Goal: Navigation & Orientation: Find specific page/section

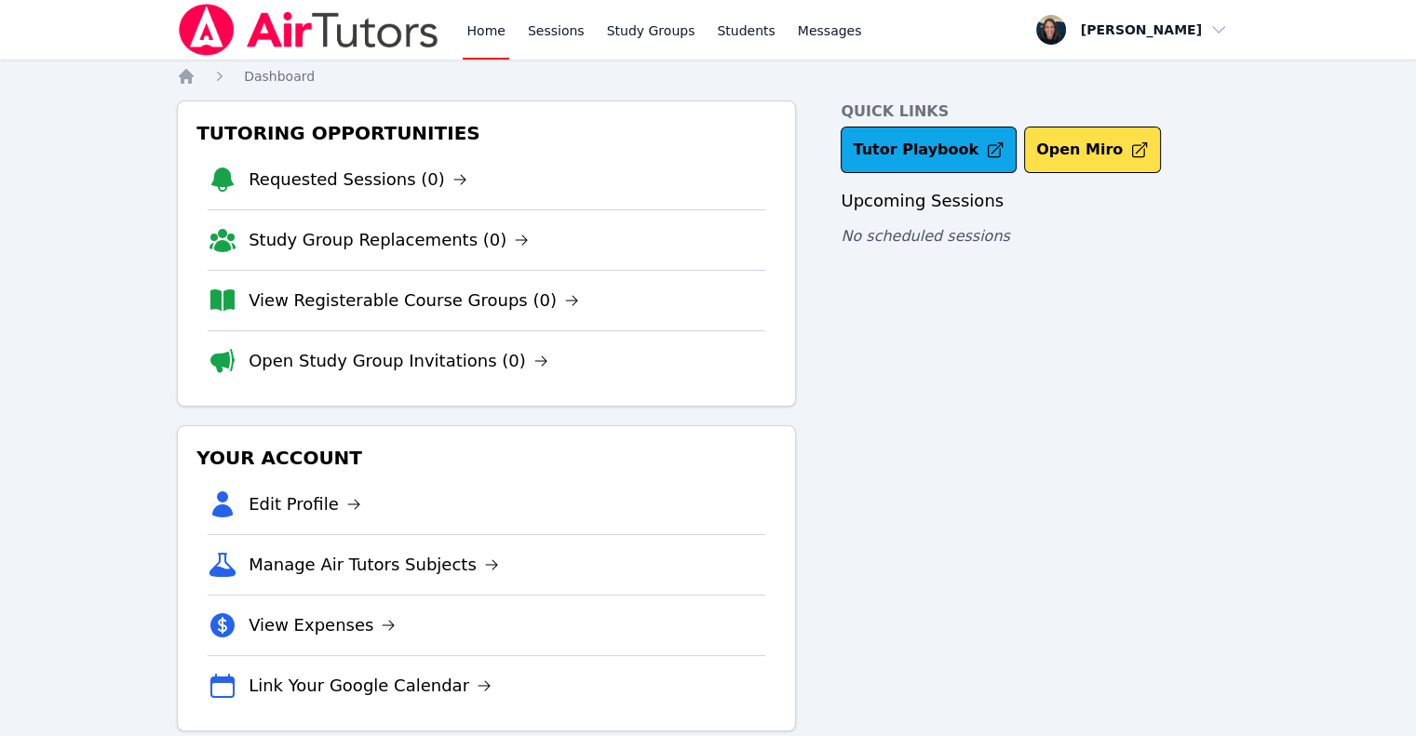
click at [483, 36] on link "Home" at bounding box center [486, 30] width 46 height 60
click at [385, 29] on img at bounding box center [308, 30] width 263 height 52
click at [497, 10] on link "Home" at bounding box center [486, 30] width 46 height 60
click at [524, 26] on link "Sessions" at bounding box center [556, 30] width 64 height 60
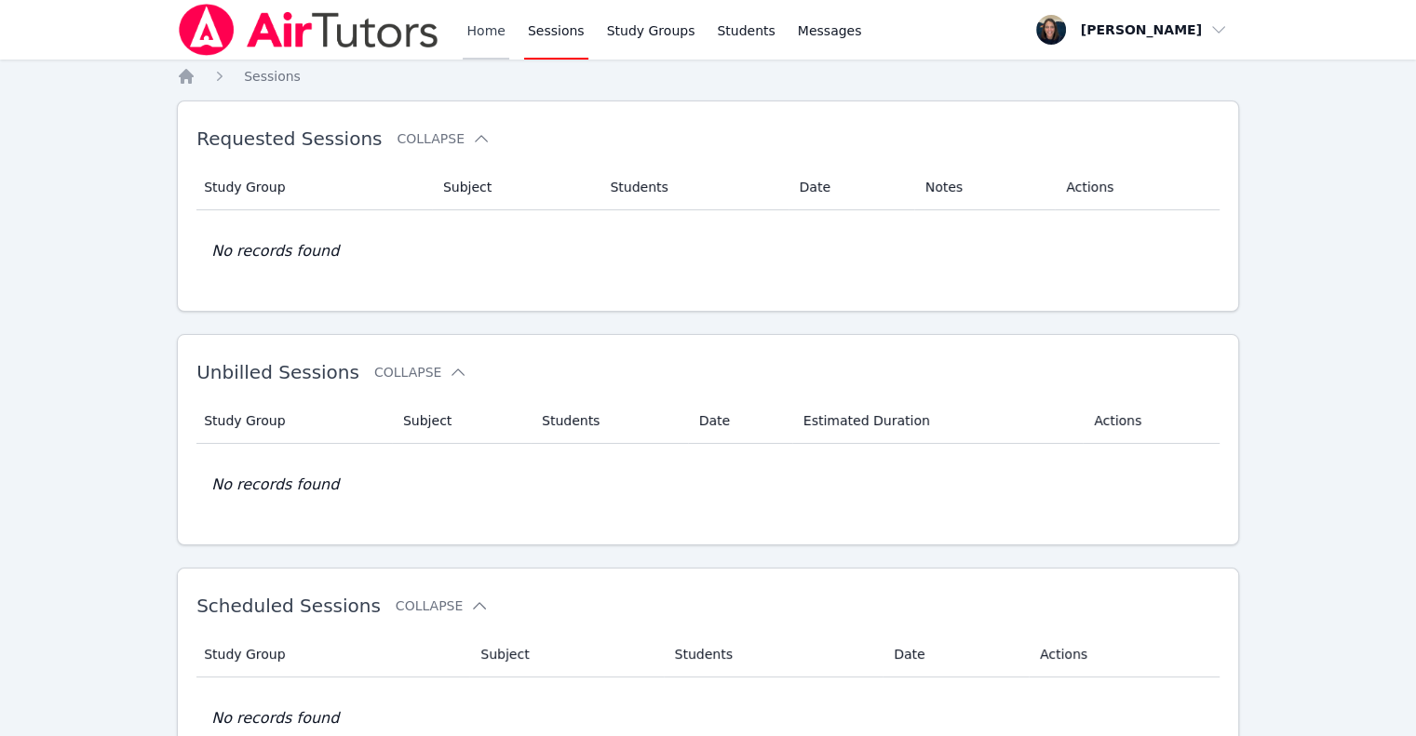
click at [492, 28] on link "Home" at bounding box center [486, 30] width 46 height 60
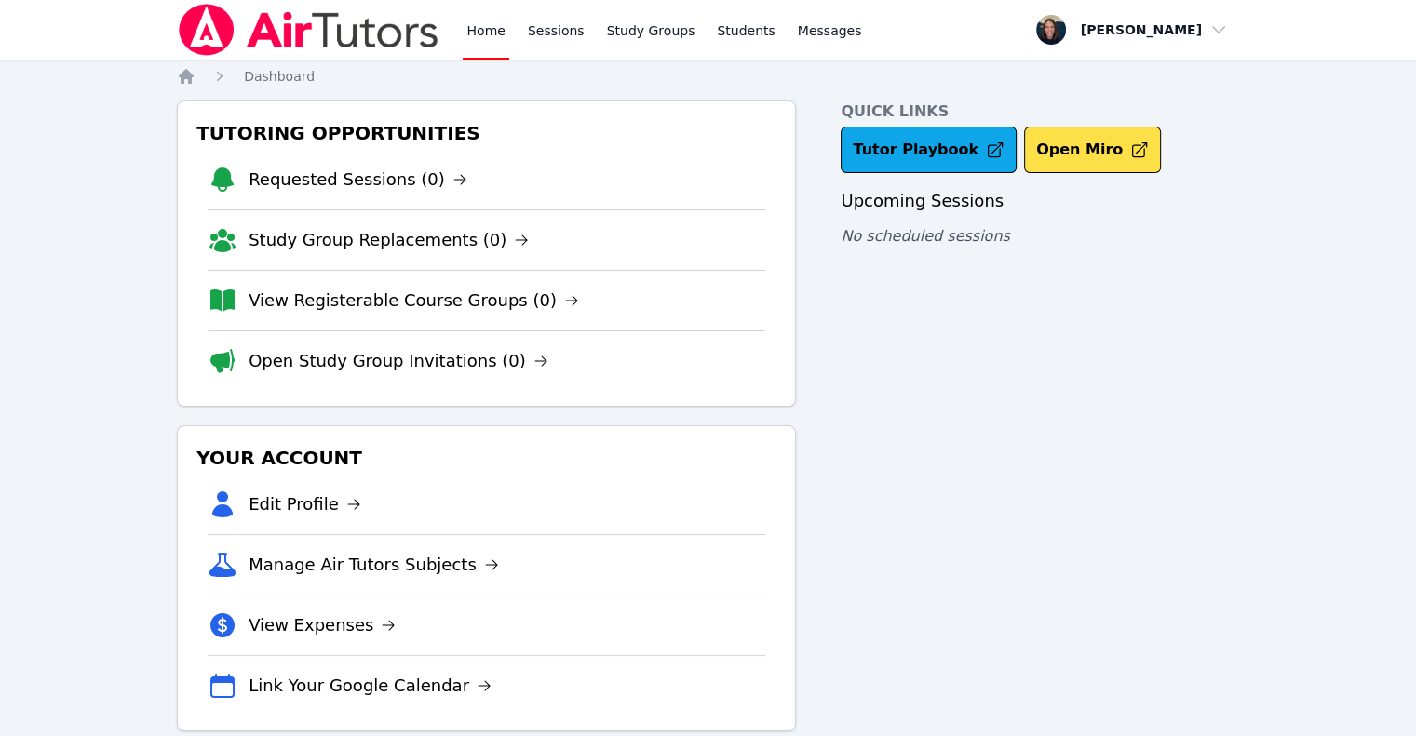
click at [492, 28] on link "Home" at bounding box center [486, 30] width 46 height 60
